Goal: Obtain resource: Obtain resource

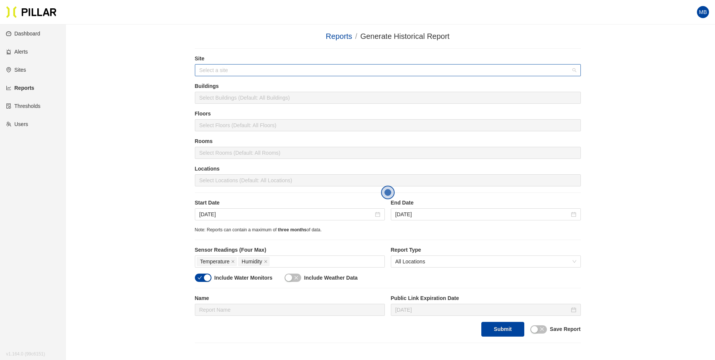
click at [237, 66] on input "search" at bounding box center [385, 69] width 372 height 11
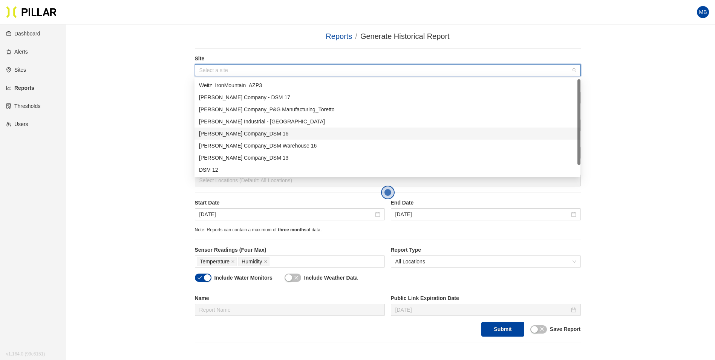
click at [251, 132] on div "[PERSON_NAME] Company_DSM 16" at bounding box center [387, 133] width 377 height 8
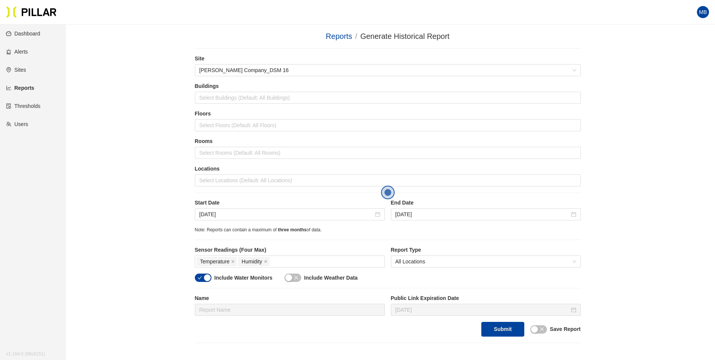
click at [118, 114] on div "Reports / Generate Historical Report / Site Weitz Company_DSM 16 Buildings Sele…" at bounding box center [387, 187] width 606 height 312
click at [221, 174] on div "Select Locations (Default: All Locations)" at bounding box center [388, 180] width 386 height 12
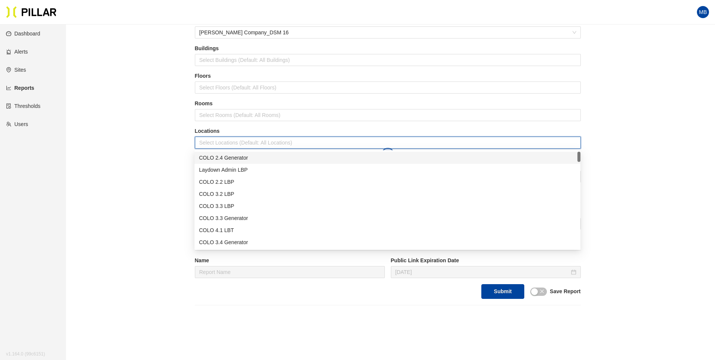
scroll to position [75, 0]
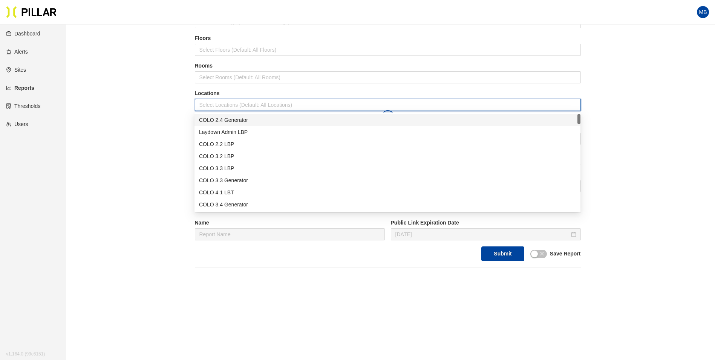
click at [204, 104] on div at bounding box center [388, 104] width 382 height 11
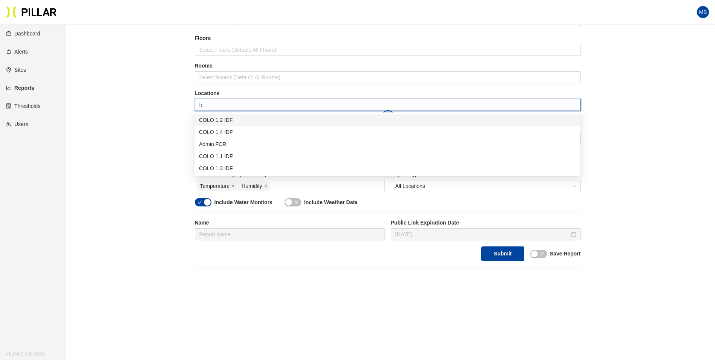
type input "fcr"
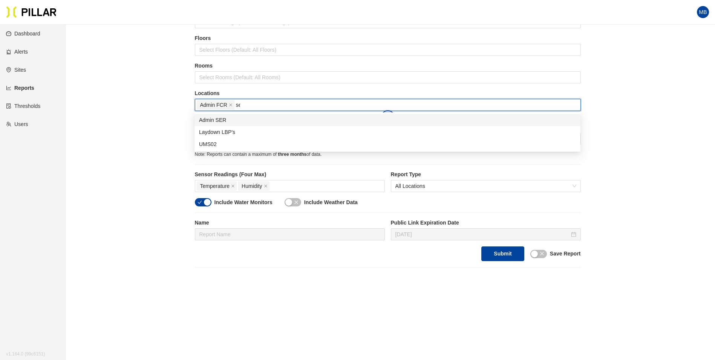
type input "ser"
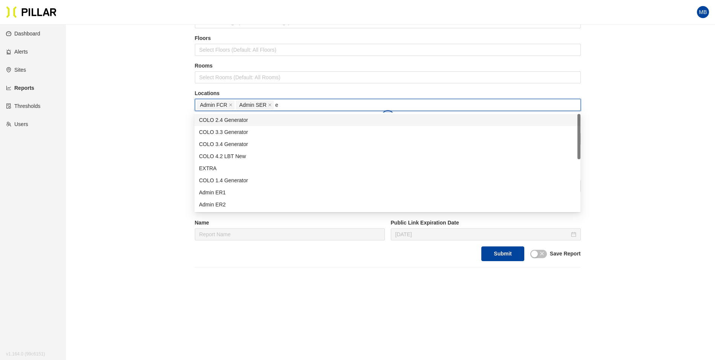
type input "er"
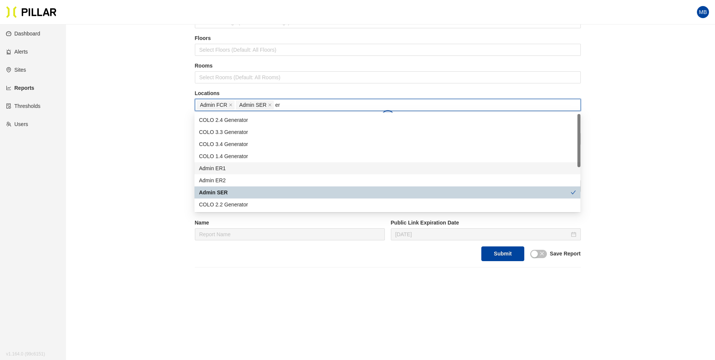
click at [234, 170] on div "Admin ER1" at bounding box center [387, 168] width 377 height 8
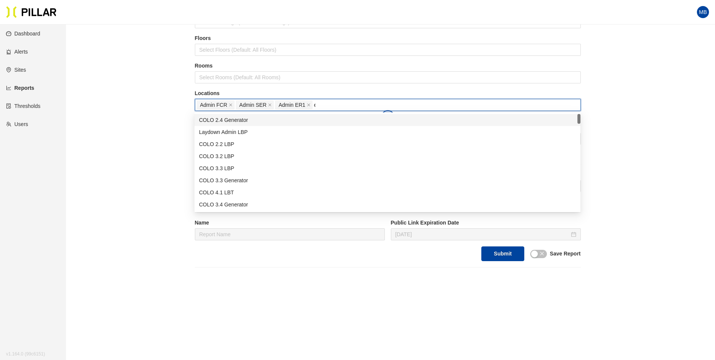
type input "er"
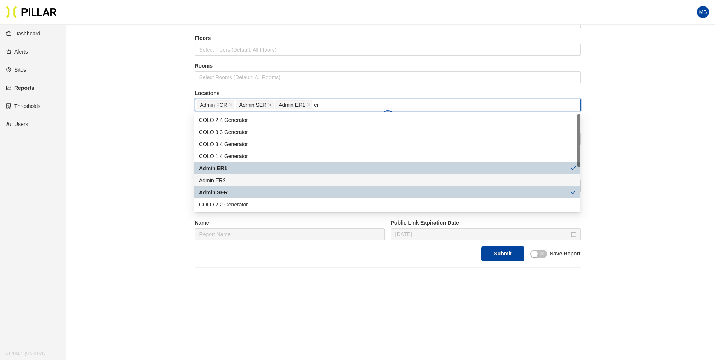
click at [228, 177] on div "Admin ER2" at bounding box center [387, 180] width 377 height 8
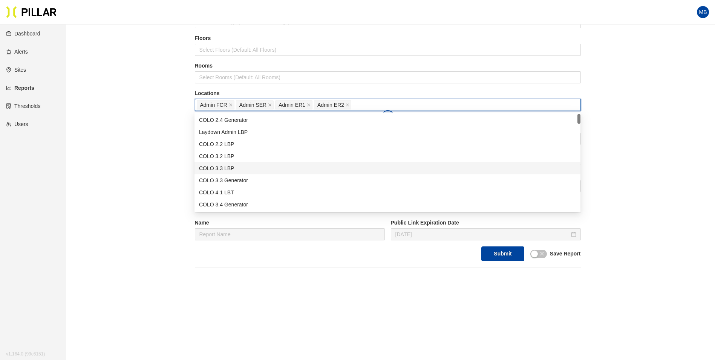
click at [149, 153] on div "Reports / Generate Historical Report / Site Weitz Company_DSM 16 Buildings Sele…" at bounding box center [387, 111] width 606 height 312
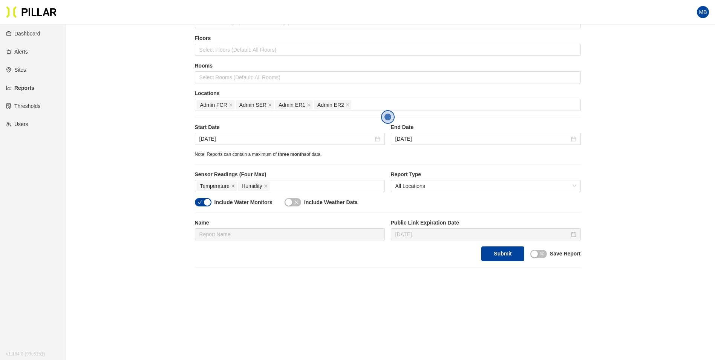
click at [148, 134] on div "Reports / Generate Historical Report / Site Weitz Company_DSM 16 Buildings Sele…" at bounding box center [387, 111] width 606 height 312
click at [237, 134] on div "[DATE]" at bounding box center [290, 139] width 190 height 12
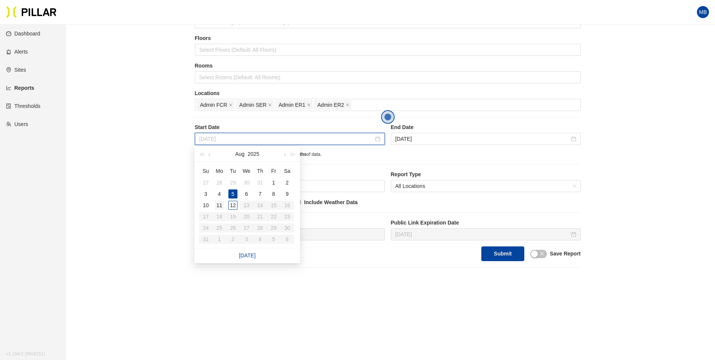
type input "Aug 11, 2025"
click at [222, 205] on div "11" at bounding box center [219, 204] width 9 height 9
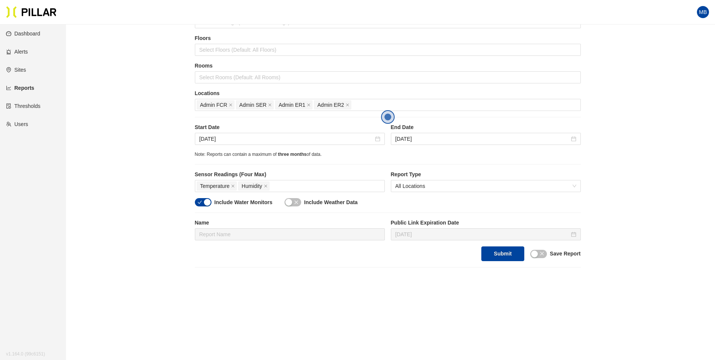
click at [204, 201] on div "button" at bounding box center [207, 202] width 7 height 7
click at [283, 184] on div "Temperature Humidity" at bounding box center [290, 186] width 186 height 11
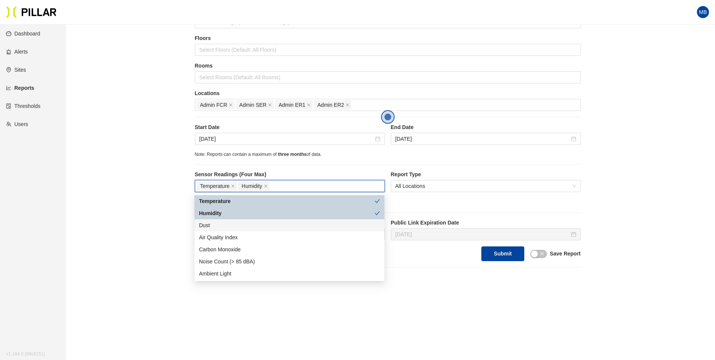
click at [220, 223] on div "Dust" at bounding box center [289, 225] width 181 height 8
click at [172, 208] on div "Reports / Generate Historical Report / Site Weitz Company_DSM 16 Buildings Sele…" at bounding box center [387, 111] width 606 height 312
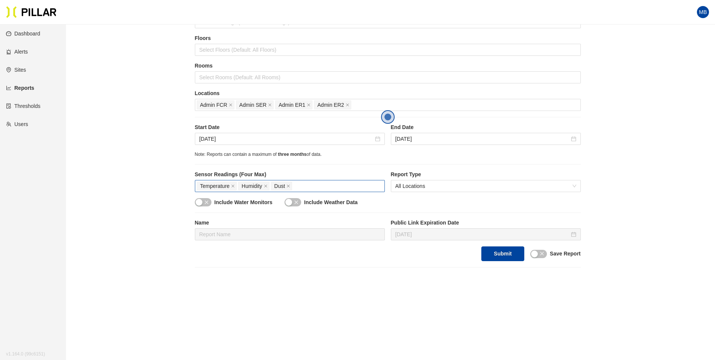
click at [305, 185] on div "Temperature Humidity Dust" at bounding box center [290, 186] width 186 height 11
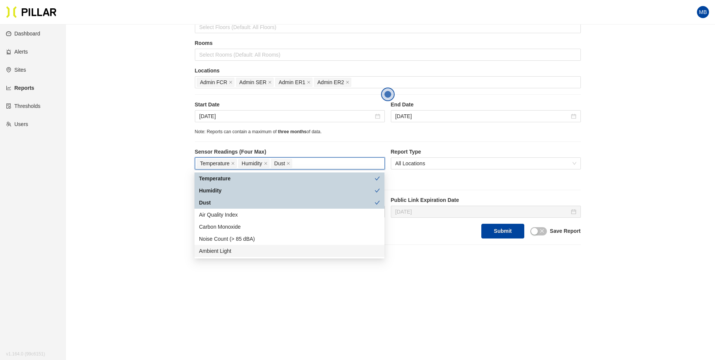
scroll to position [104, 0]
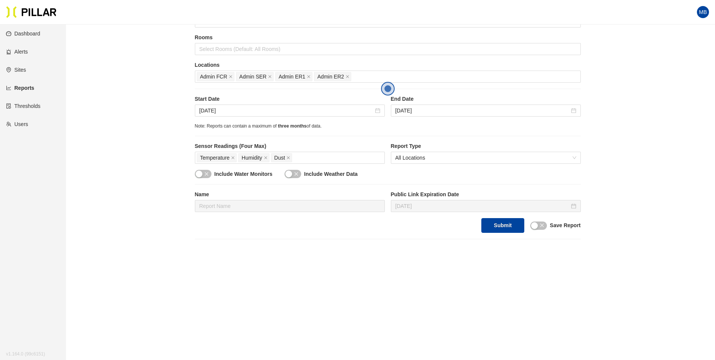
click at [162, 213] on div "Reports / Generate Historical Report / Site Weitz Company_DSM 16 Buildings Sele…" at bounding box center [387, 83] width 606 height 312
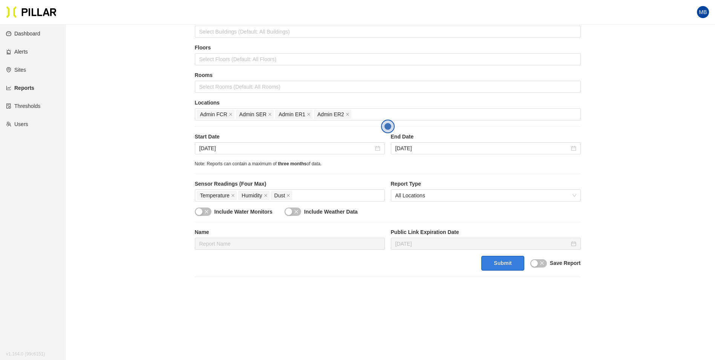
click at [514, 264] on button "Submit" at bounding box center [502, 263] width 43 height 15
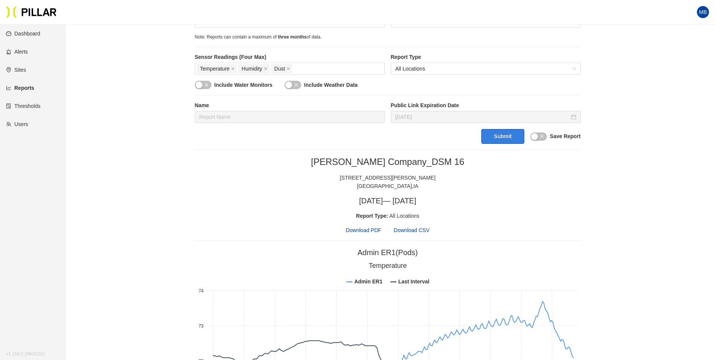
scroll to position [179, 0]
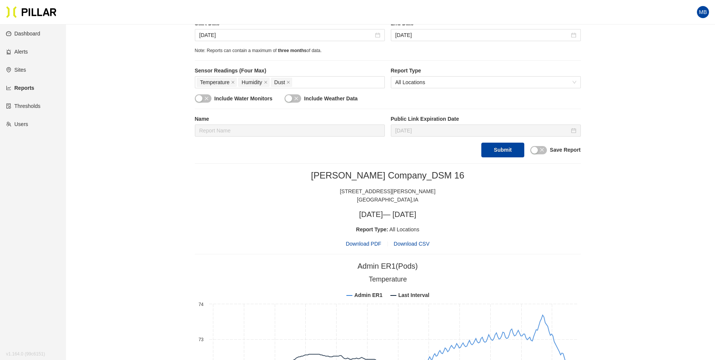
click at [359, 243] on span "Download PDF" at bounding box center [363, 243] width 35 height 8
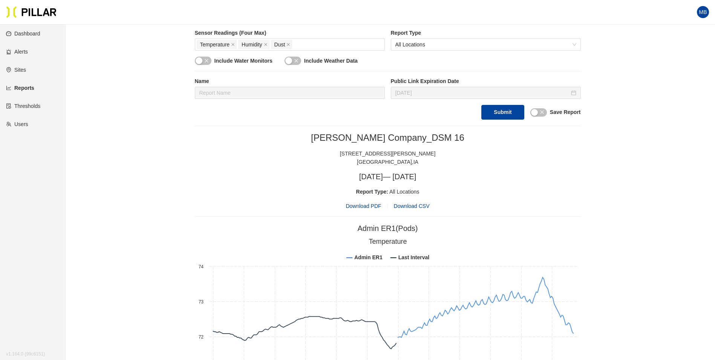
scroll to position [141, 0]
